Goal: Information Seeking & Learning: Find contact information

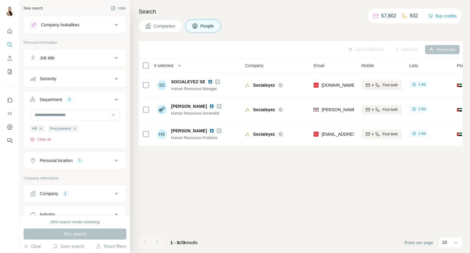
click at [79, 187] on button "Company 1" at bounding box center [75, 193] width 102 height 15
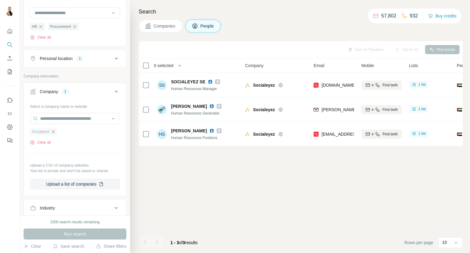
click at [54, 131] on icon "button" at bounding box center [53, 131] width 3 height 3
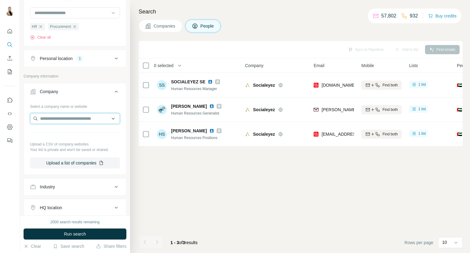
click at [71, 116] on input "text" at bounding box center [75, 118] width 90 height 11
paste input "**********"
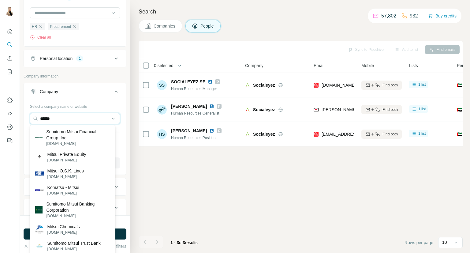
type input "******"
click at [62, 160] on p "mitsui.com" at bounding box center [66, 160] width 39 height 6
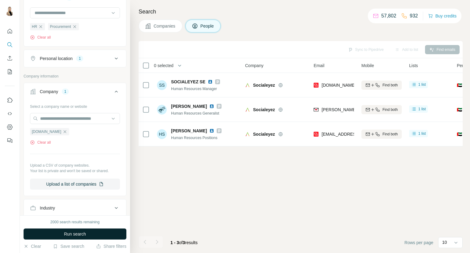
click at [73, 231] on span "Run search" at bounding box center [75, 234] width 22 height 6
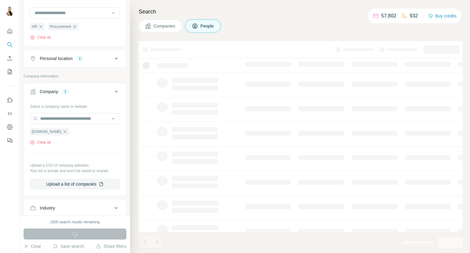
click at [113, 62] on icon at bounding box center [116, 58] width 7 height 7
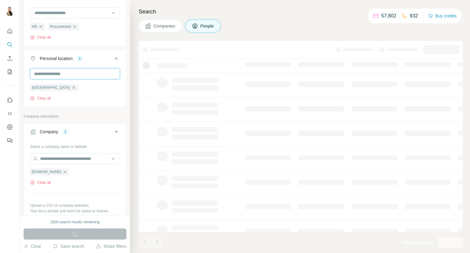
click at [81, 74] on input "text" at bounding box center [75, 73] width 90 height 11
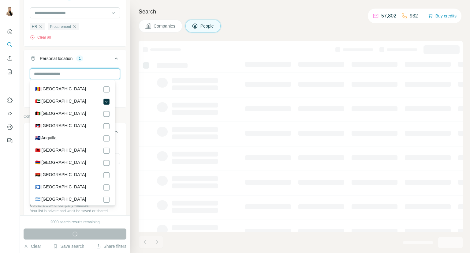
type input "*"
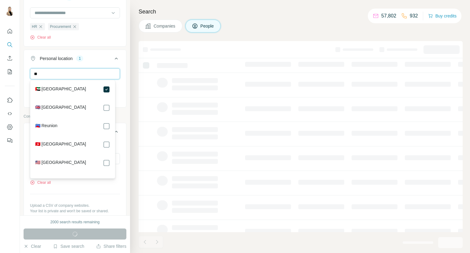
type input "*"
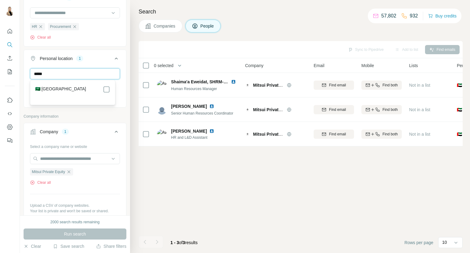
type input "*****"
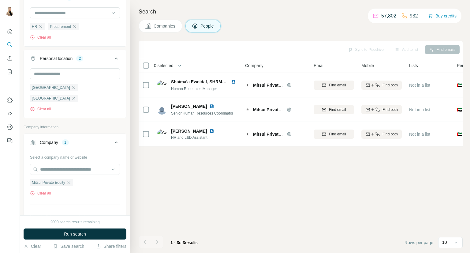
click at [103, 124] on p "Company information" at bounding box center [75, 127] width 103 height 6
click at [82, 233] on span "Run search" at bounding box center [75, 234] width 22 height 6
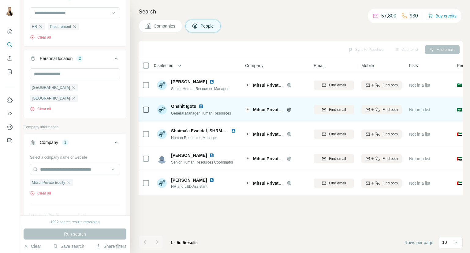
click at [202, 107] on img at bounding box center [201, 106] width 5 height 5
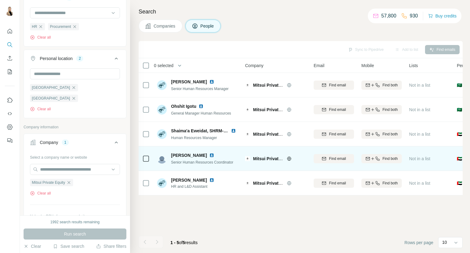
click at [209, 155] on img at bounding box center [211, 155] width 5 height 5
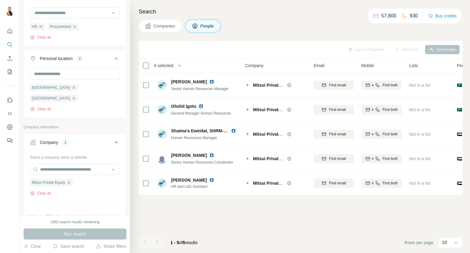
click at [70, 180] on icon "button" at bounding box center [68, 182] width 5 height 5
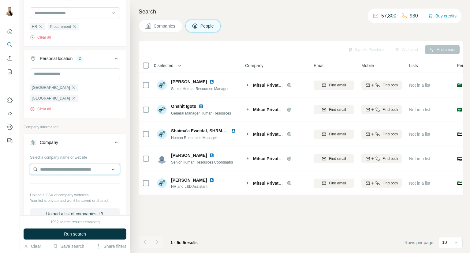
click at [67, 164] on input "text" at bounding box center [75, 169] width 90 height 11
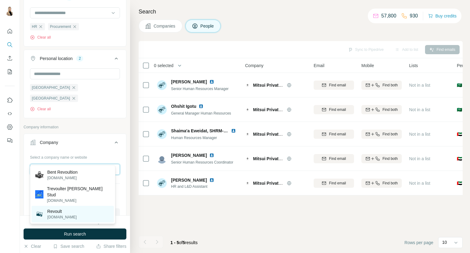
type input "*******"
click at [65, 206] on div "Revoult revoult.in" at bounding box center [73, 214] width 82 height 17
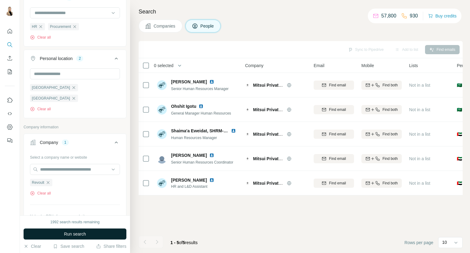
click at [83, 231] on span "Run search" at bounding box center [75, 234] width 22 height 6
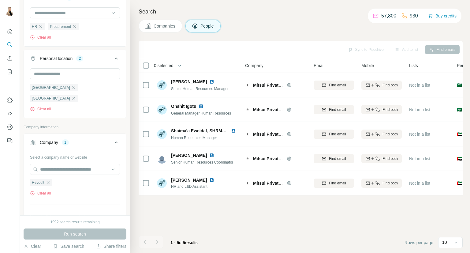
click at [157, 24] on span "Companies" at bounding box center [165, 26] width 22 height 6
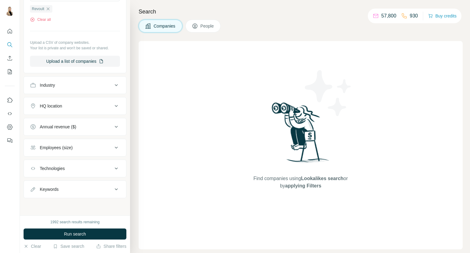
scroll to position [88, 0]
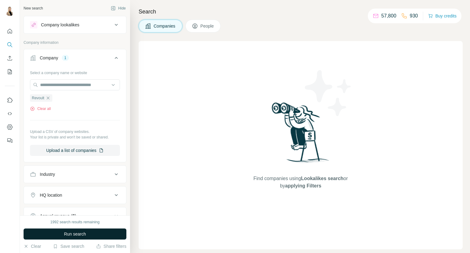
click at [68, 232] on span "Run search" at bounding box center [75, 234] width 22 height 6
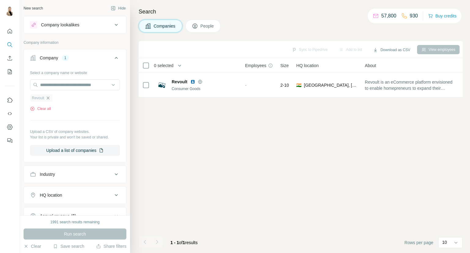
click at [48, 97] on icon "button" at bounding box center [48, 97] width 5 height 5
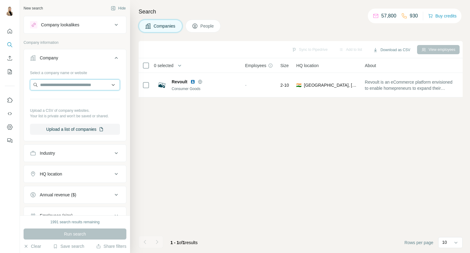
click at [59, 86] on input "text" at bounding box center [75, 84] width 90 height 11
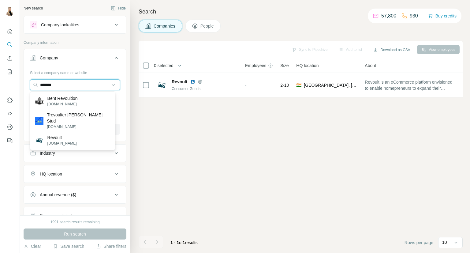
type input "*******"
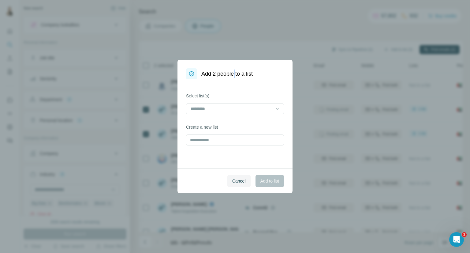
scroll to position [67, 0]
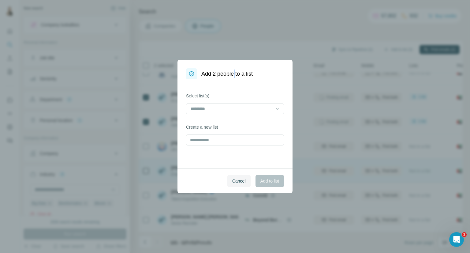
click at [240, 178] on span "Cancel" at bounding box center [238, 181] width 13 height 6
